Goal: Information Seeking & Learning: Learn about a topic

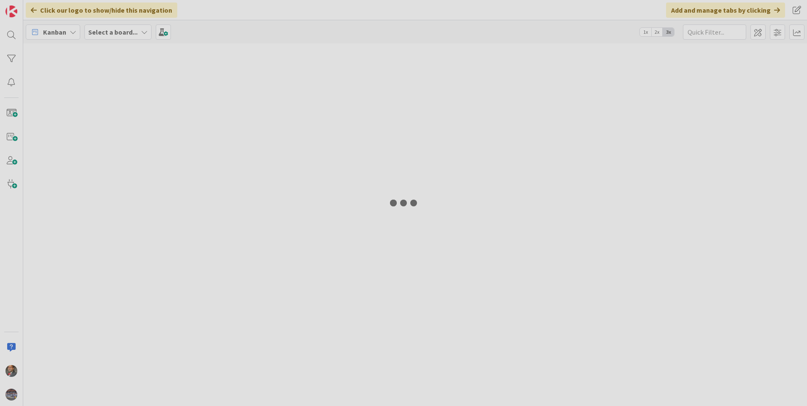
type input "oracle"
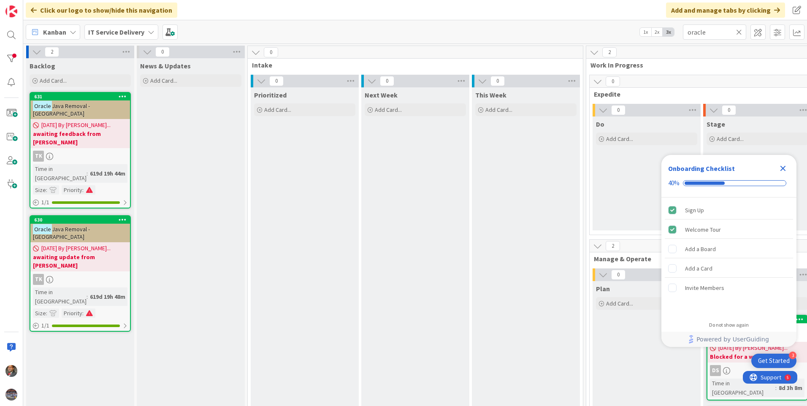
click at [782, 167] on icon "Close Checklist" at bounding box center [782, 168] width 5 height 5
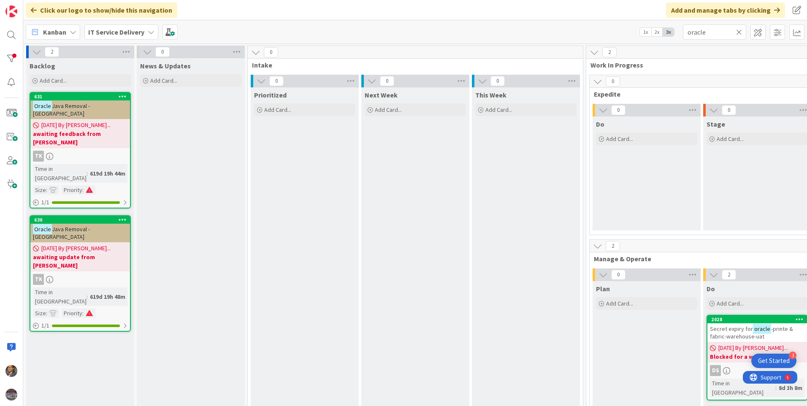
click at [739, 32] on icon at bounding box center [739, 32] width 6 height 8
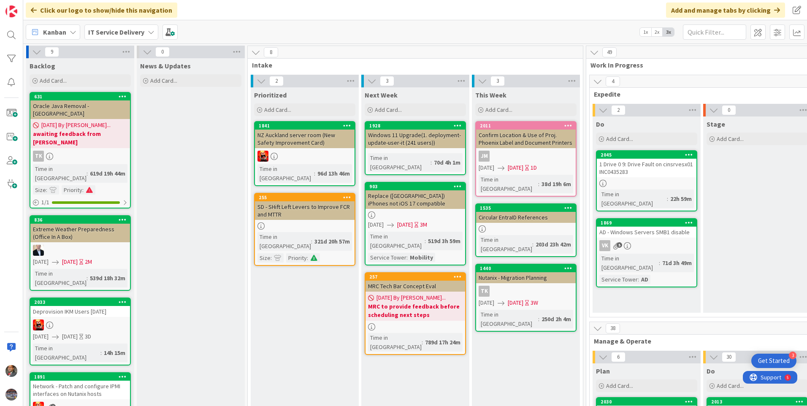
click at [151, 30] on icon at bounding box center [151, 32] width 7 height 7
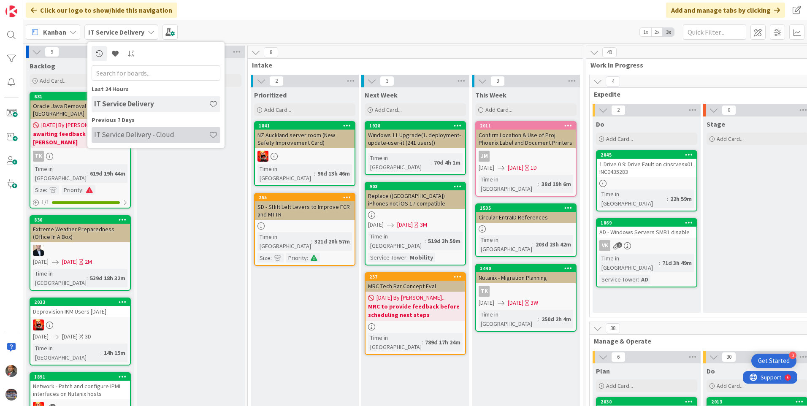
click at [141, 134] on h4 "IT Service Delivery - Cloud" at bounding box center [151, 134] width 115 height 8
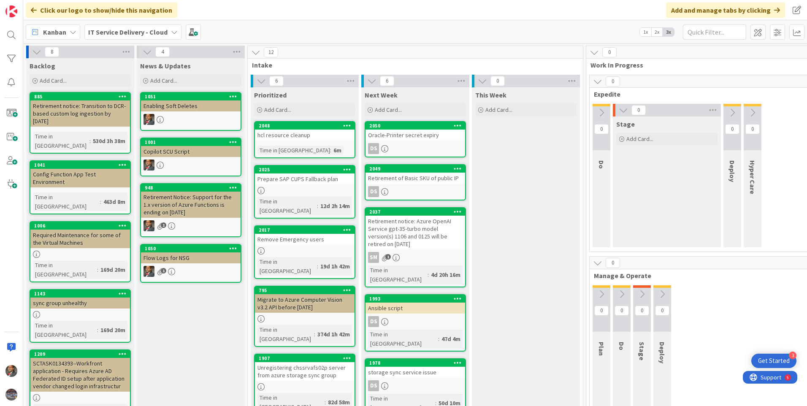
click at [298, 138] on div "hcl resource cleanup" at bounding box center [305, 135] width 100 height 11
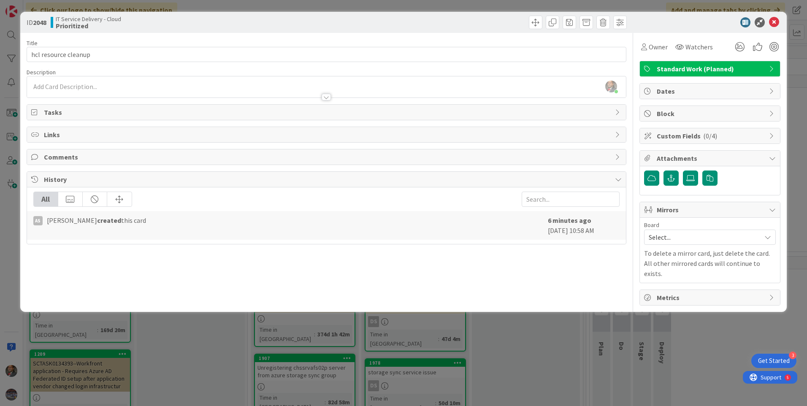
click at [328, 95] on div at bounding box center [325, 97] width 9 height 7
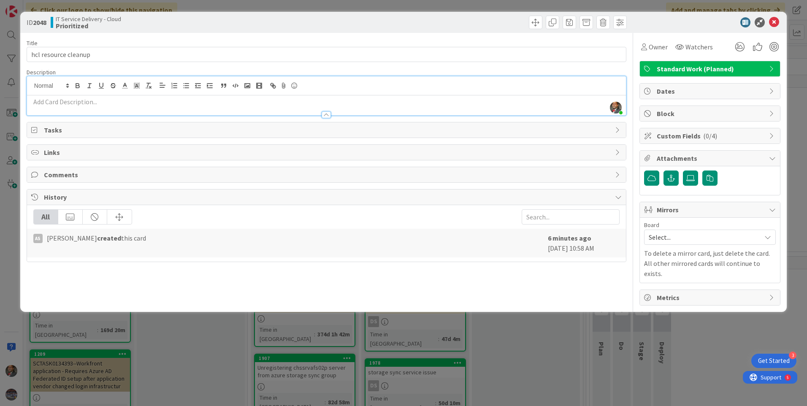
click at [88, 104] on p at bounding box center [326, 102] width 590 height 10
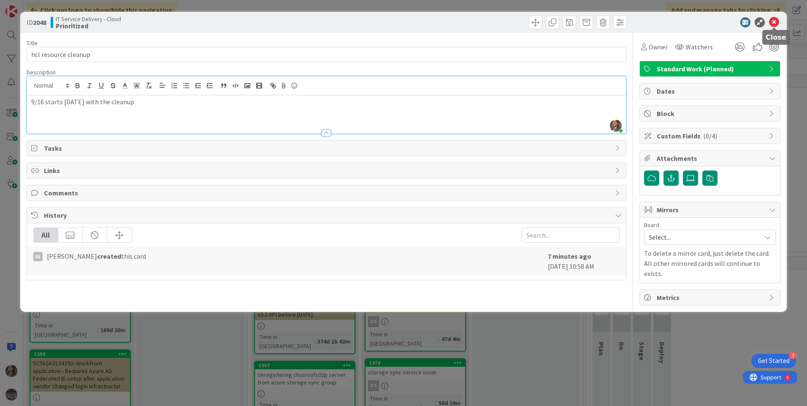
click at [776, 19] on icon at bounding box center [774, 22] width 10 height 10
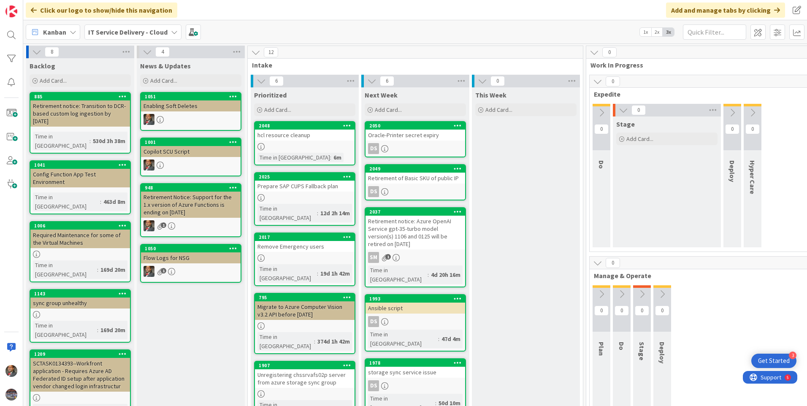
scroll to position [42, 0]
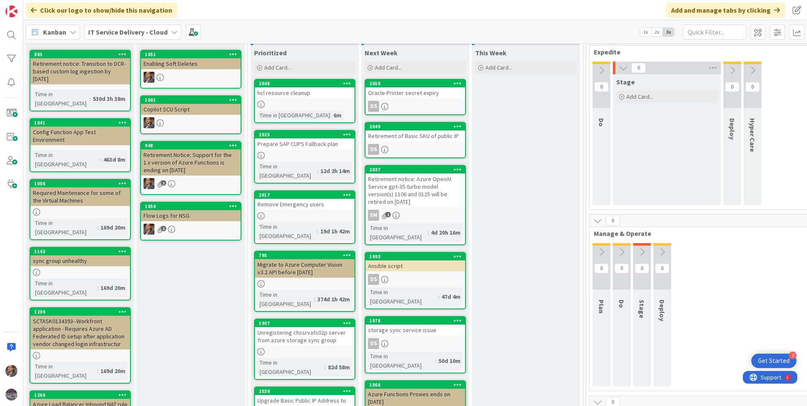
click at [302, 149] on div "Prepare SAP CUPS Fallback plan" at bounding box center [305, 143] width 100 height 11
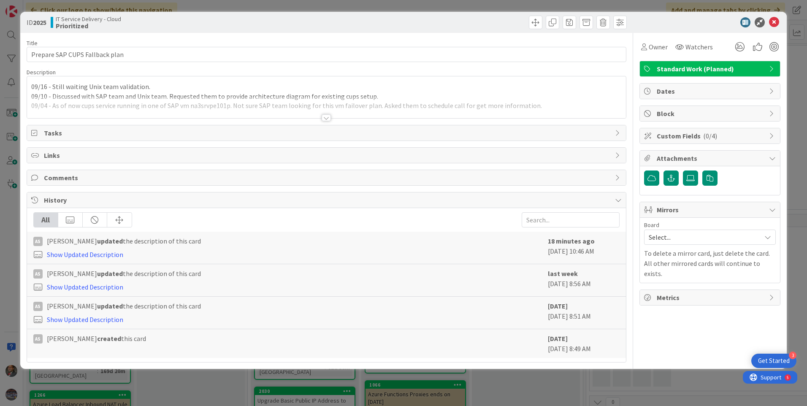
click at [323, 117] on div at bounding box center [325, 117] width 9 height 7
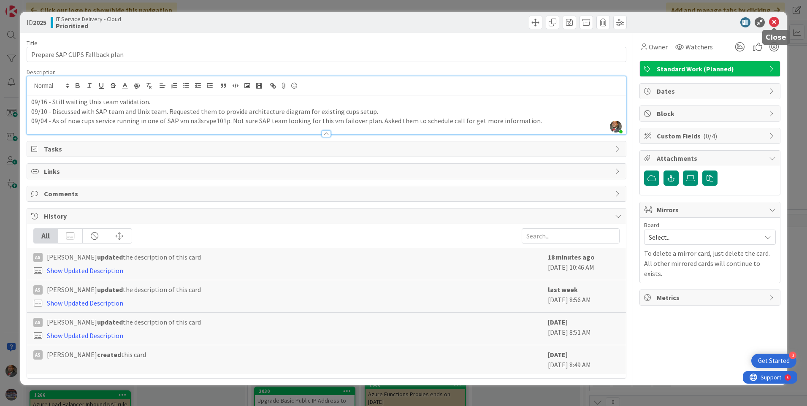
click at [770, 21] on icon at bounding box center [774, 22] width 10 height 10
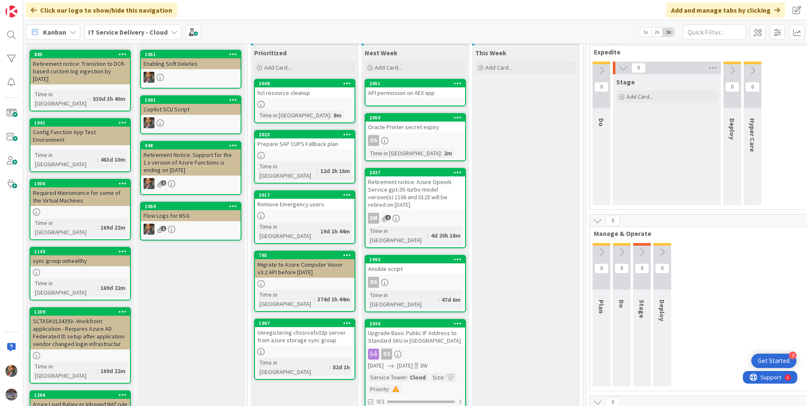
click at [309, 150] on link "2025 Prepare SAP CUPS Fallback plan Time in Column : 12d 2h 16m" at bounding box center [304, 157] width 101 height 54
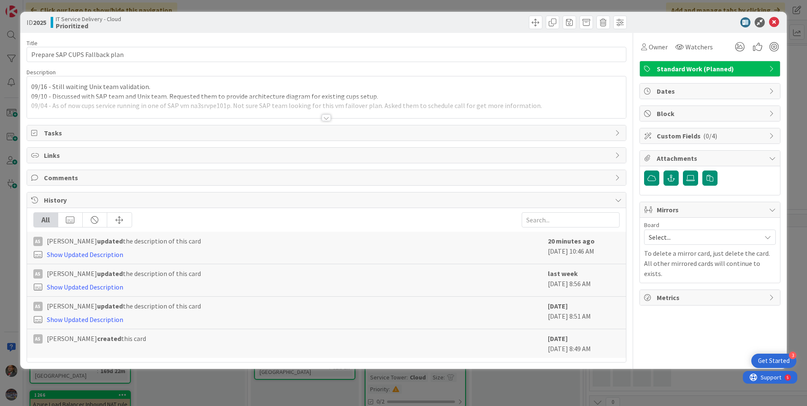
click at [324, 117] on div at bounding box center [325, 117] width 9 height 7
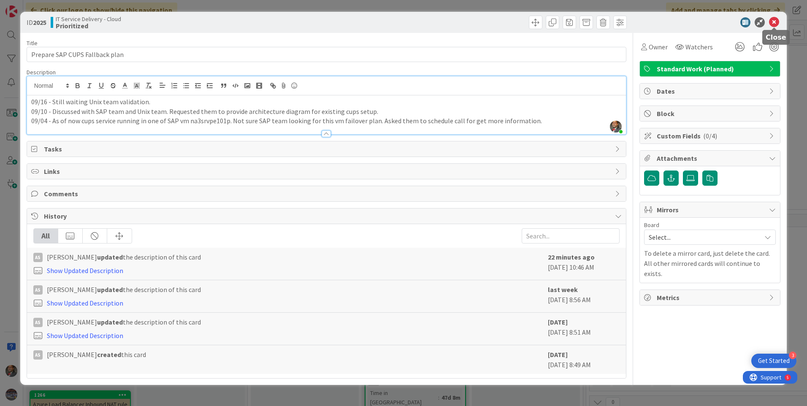
click at [774, 22] on icon at bounding box center [774, 22] width 10 height 10
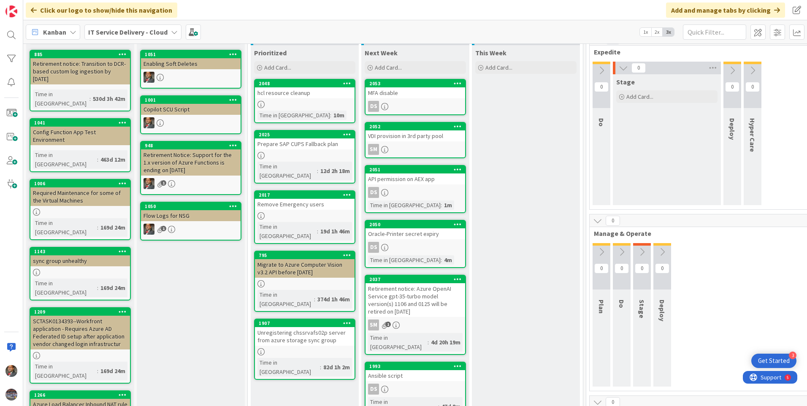
click at [302, 327] on div "Unregistering chssrvafs02p server from azure storage sync group" at bounding box center [305, 336] width 100 height 19
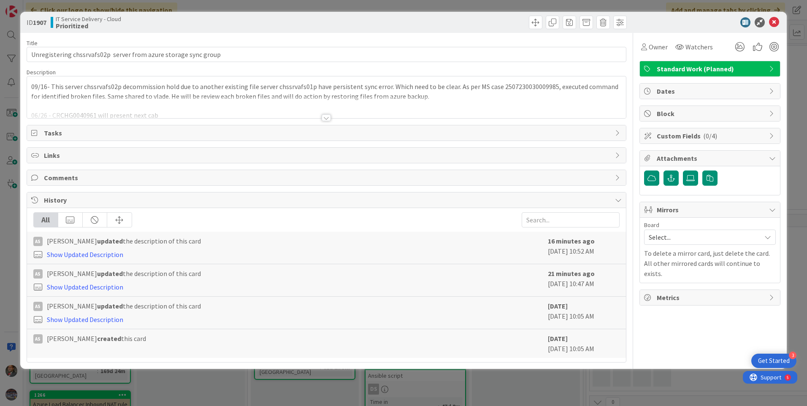
click at [324, 117] on div at bounding box center [325, 117] width 9 height 7
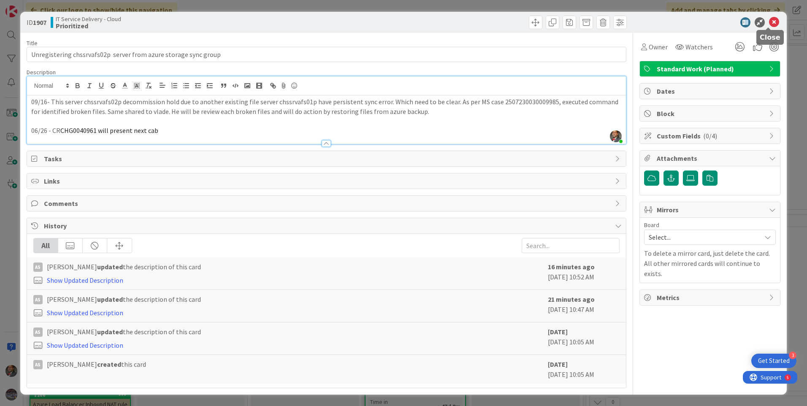
click at [770, 21] on icon at bounding box center [774, 22] width 10 height 10
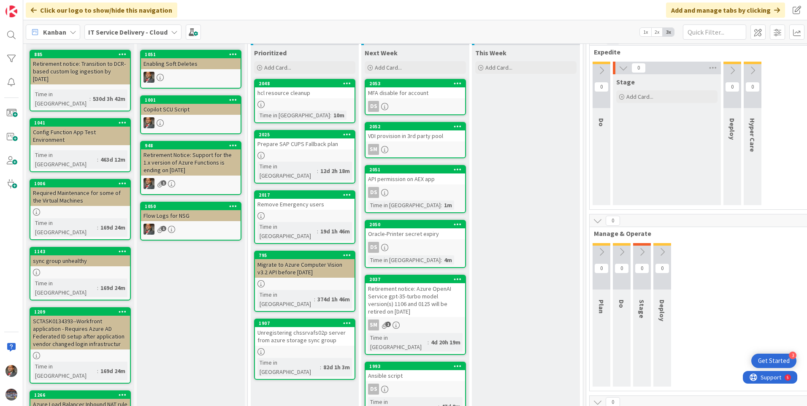
scroll to position [84, 0]
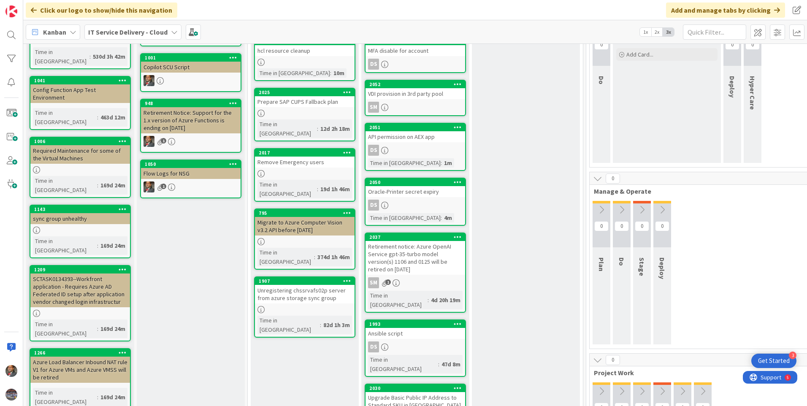
click at [433, 207] on div "DS" at bounding box center [415, 205] width 100 height 11
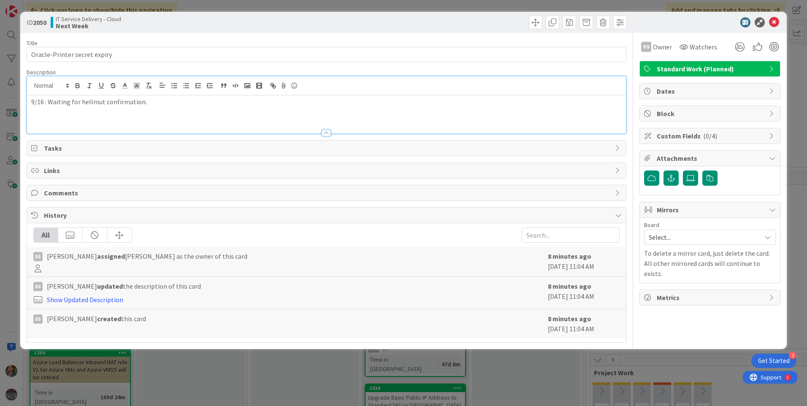
click at [148, 84] on div "9/16 : Waiting for hellmut confirmation." at bounding box center [326, 104] width 599 height 57
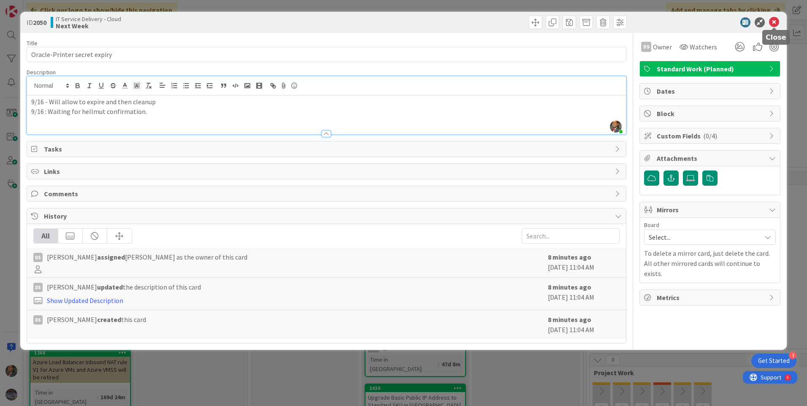
click at [775, 21] on icon at bounding box center [774, 22] width 10 height 10
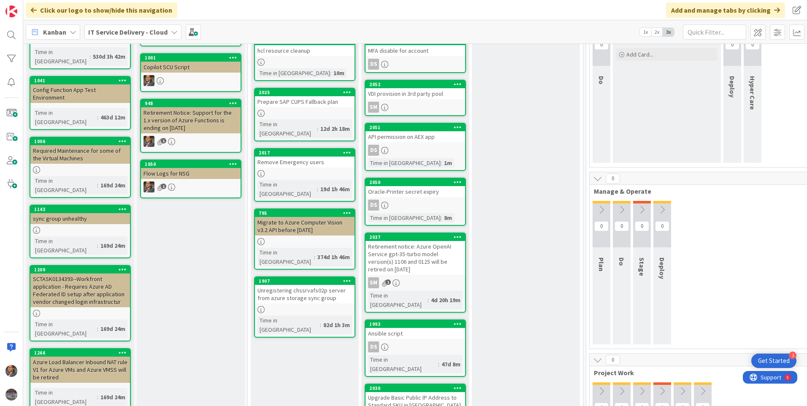
click at [316, 157] on div "Remove Emergency users" at bounding box center [305, 162] width 100 height 11
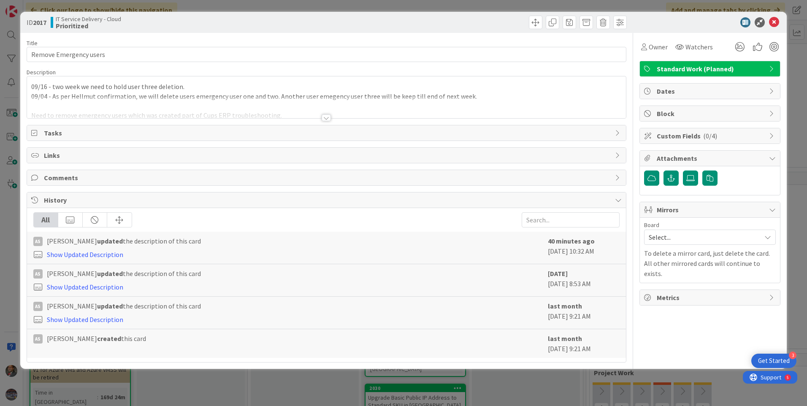
click at [32, 87] on div "09/16 - two week we need to hold user three deletion. 09/04 - As per Hellmut co…" at bounding box center [326, 97] width 599 height 42
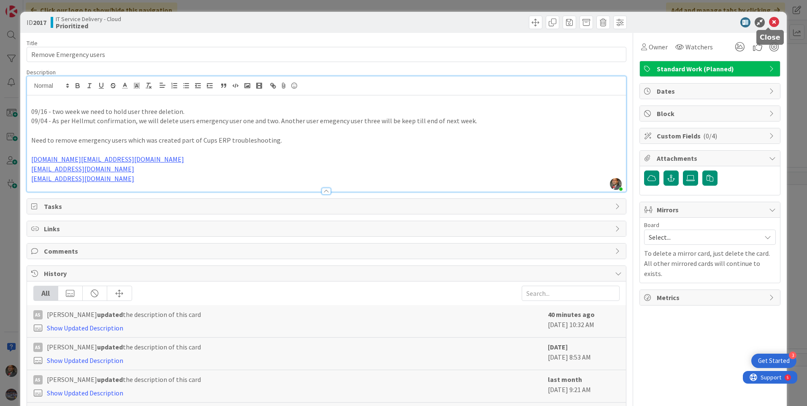
click at [769, 21] on icon at bounding box center [774, 22] width 10 height 10
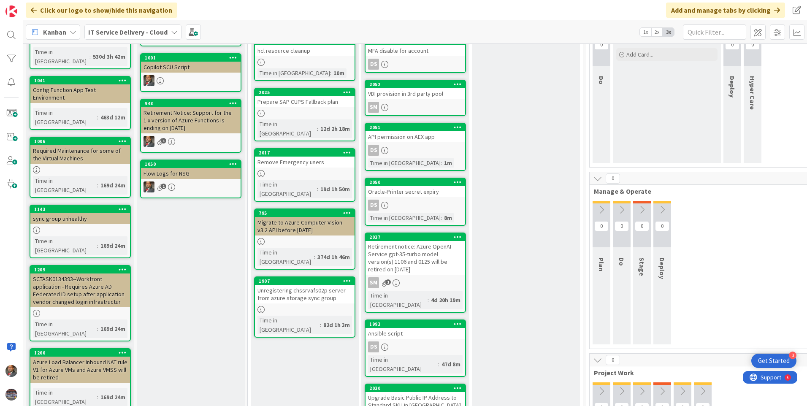
scroll to position [127, 0]
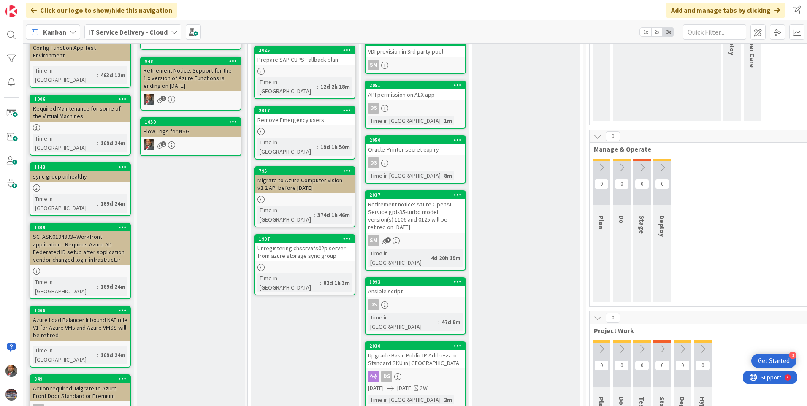
click at [419, 288] on link "1993 Ansible script DS Time in Column : 47d 8m" at bounding box center [414, 305] width 101 height 57
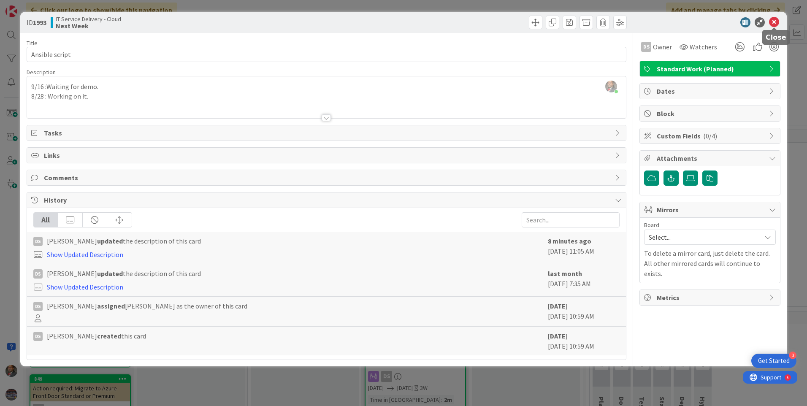
click at [772, 22] on icon at bounding box center [774, 22] width 10 height 10
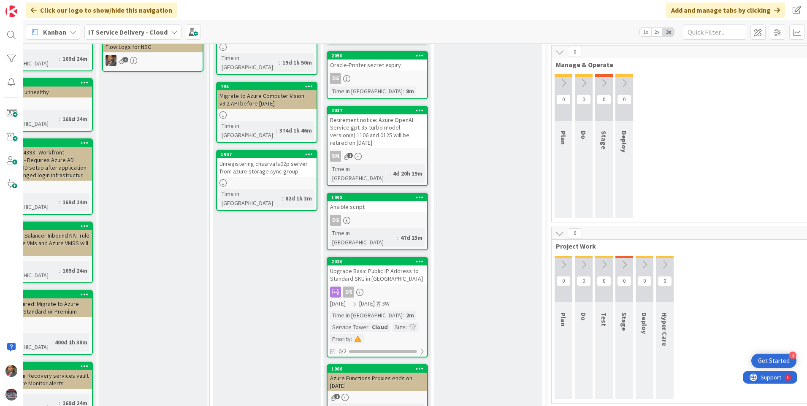
scroll to position [169, 38]
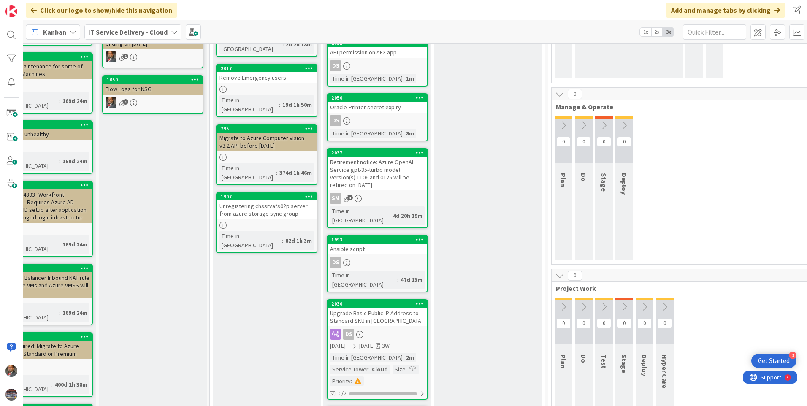
click at [398, 177] on div "Retirement notice: Azure OpenAI Service gpt-35-turbo model version(s) 1106 and …" at bounding box center [377, 174] width 100 height 34
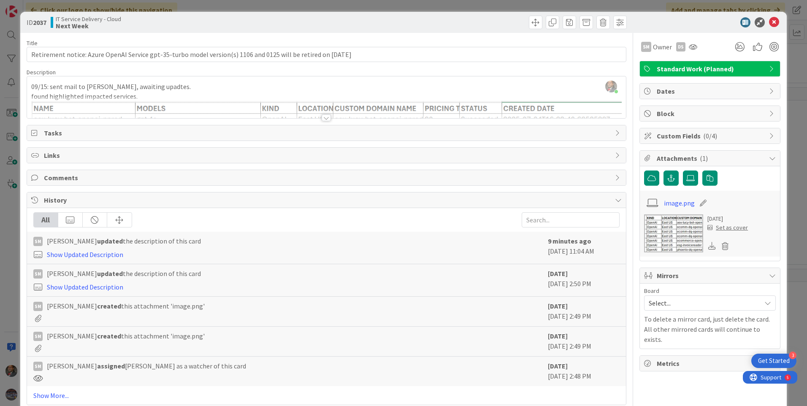
click at [325, 117] on div at bounding box center [325, 117] width 9 height 7
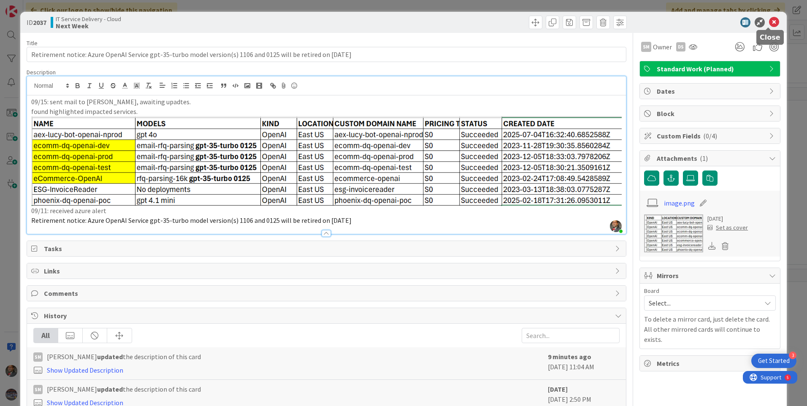
click at [770, 21] on icon at bounding box center [774, 22] width 10 height 10
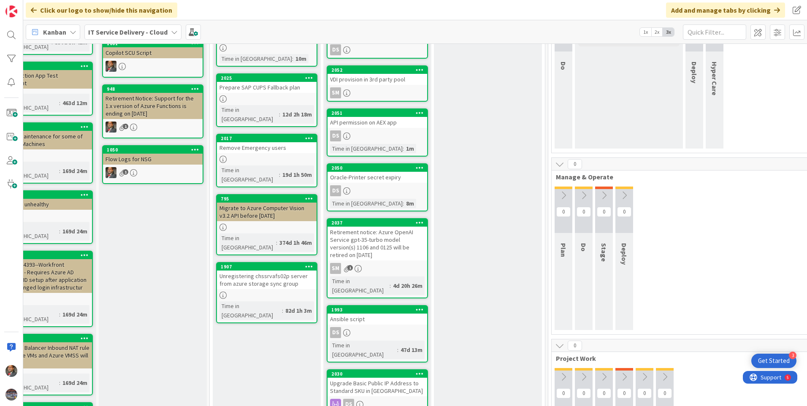
scroll to position [84, 38]
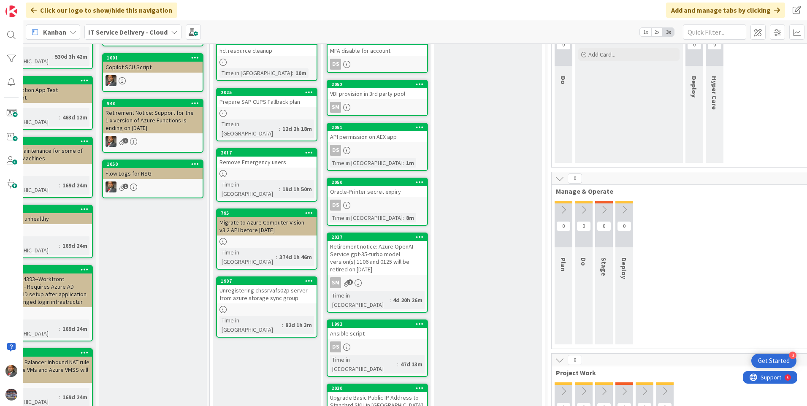
click at [352, 96] on div "VDI provision in 3rd party pool" at bounding box center [377, 93] width 100 height 11
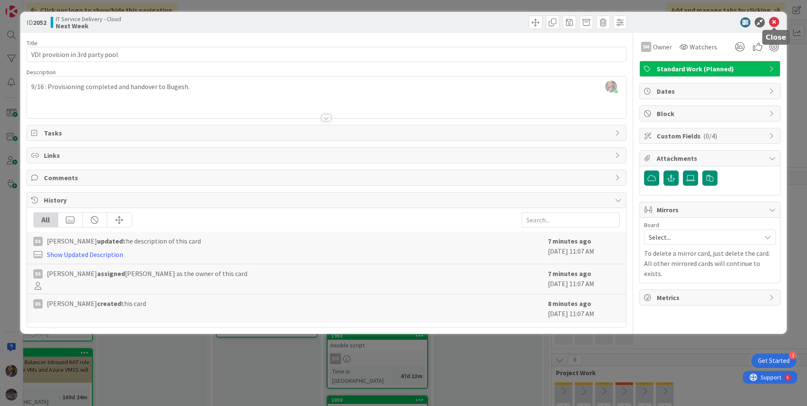
click at [774, 19] on icon at bounding box center [774, 22] width 10 height 10
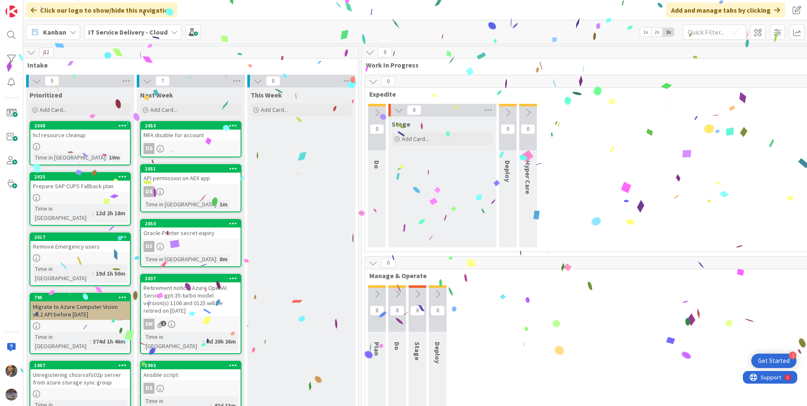
scroll to position [0, 57]
